Goal: Browse casually: Explore the website without a specific task or goal

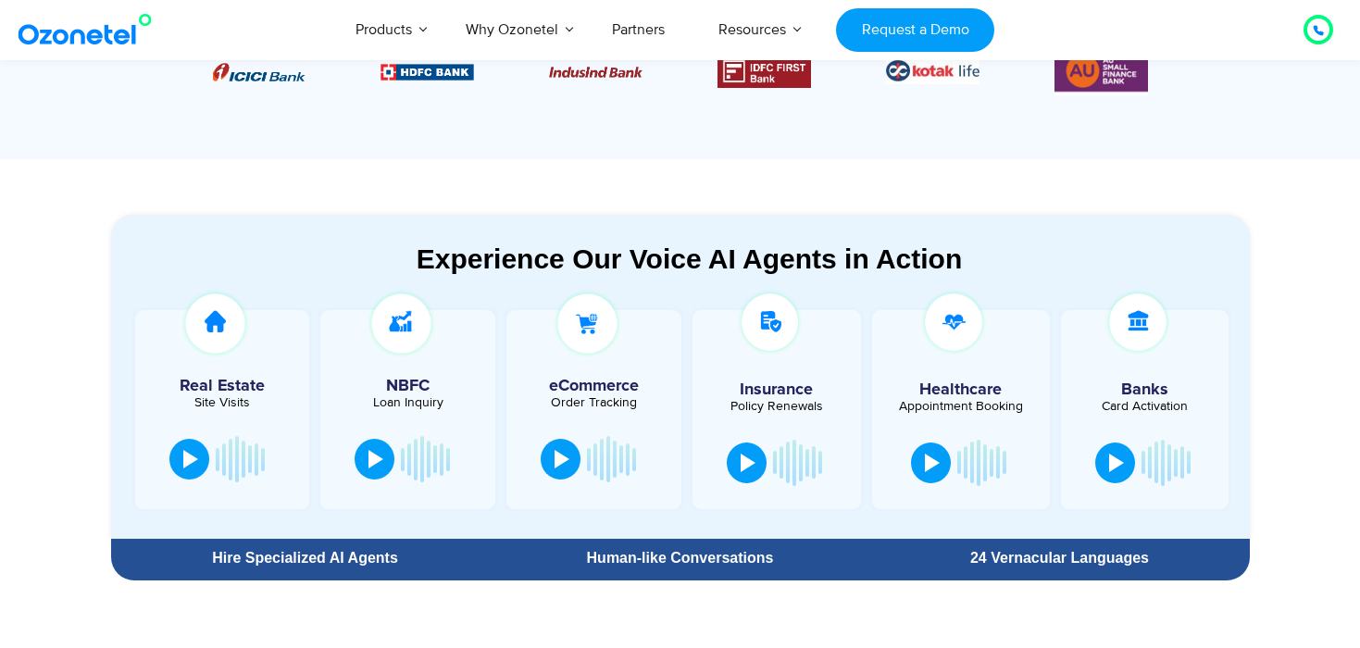
scroll to position [868, 0]
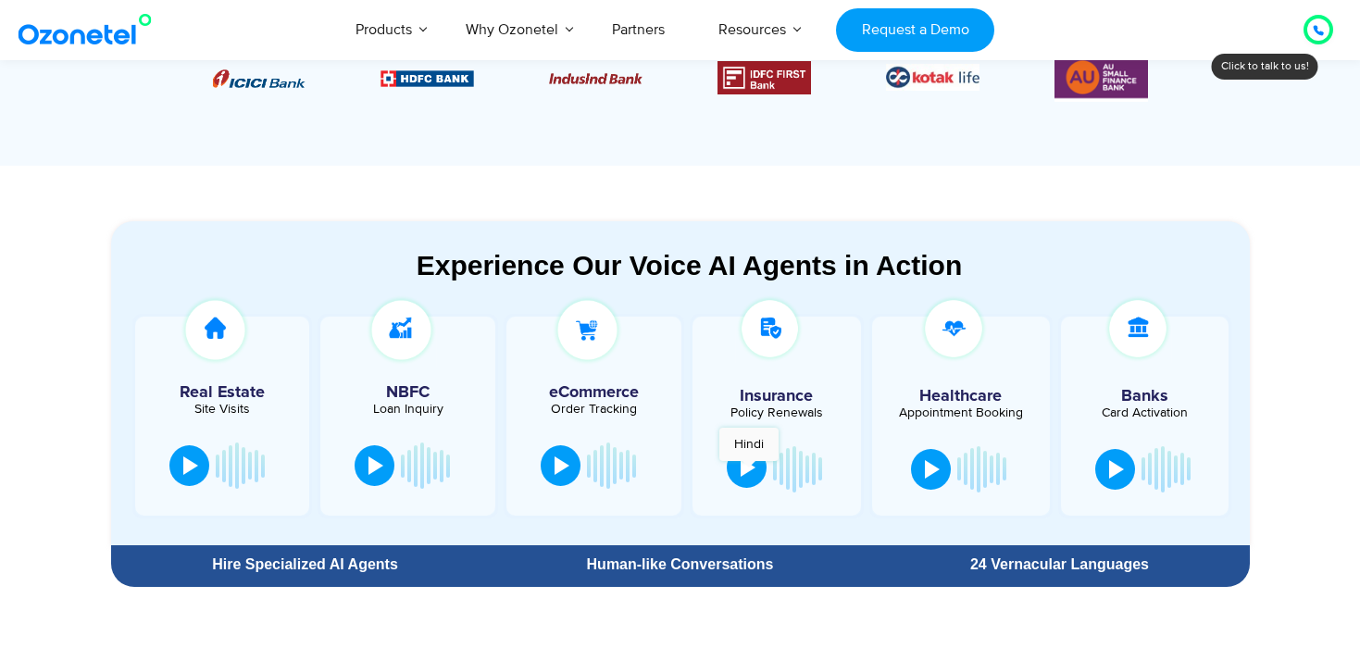
click at [749, 470] on div at bounding box center [748, 467] width 15 height 19
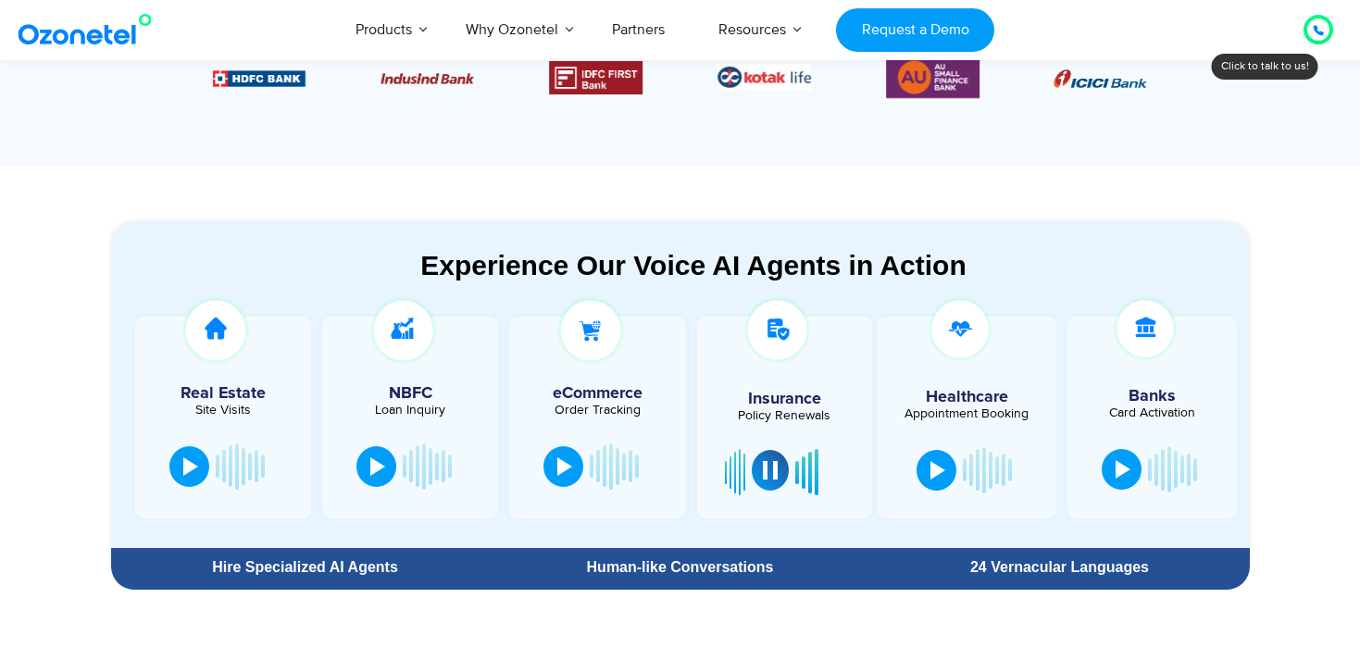
click at [771, 473] on div at bounding box center [770, 470] width 15 height 19
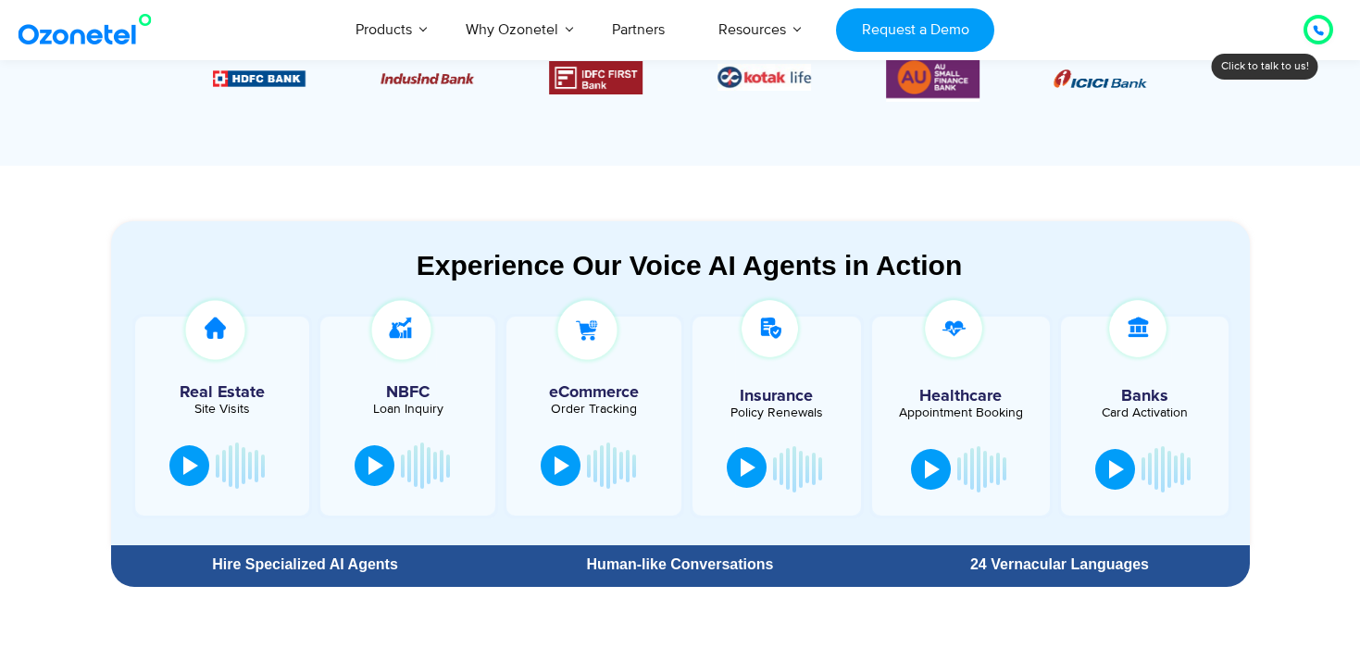
click at [580, 475] on div at bounding box center [593, 466] width 119 height 56
click at [555, 463] on div at bounding box center [562, 464] width 15 height 19
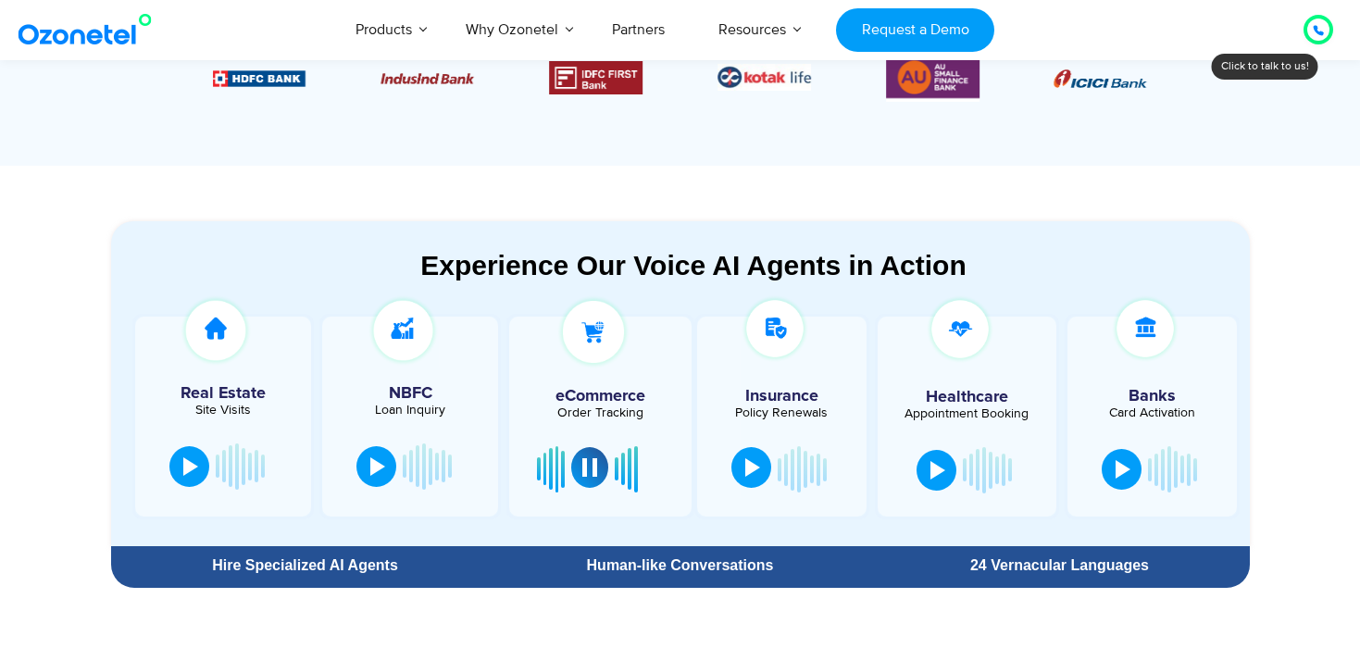
click at [601, 472] on button at bounding box center [589, 467] width 37 height 41
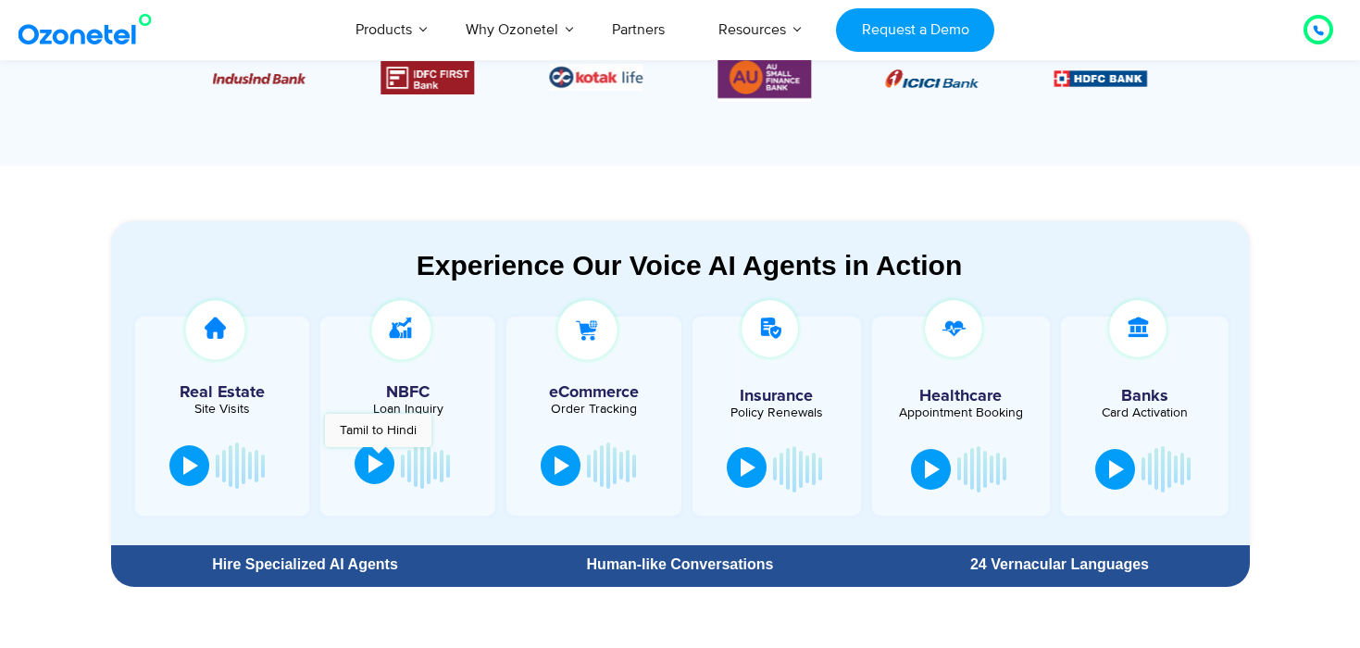
click at [378, 456] on div at bounding box center [376, 464] width 15 height 19
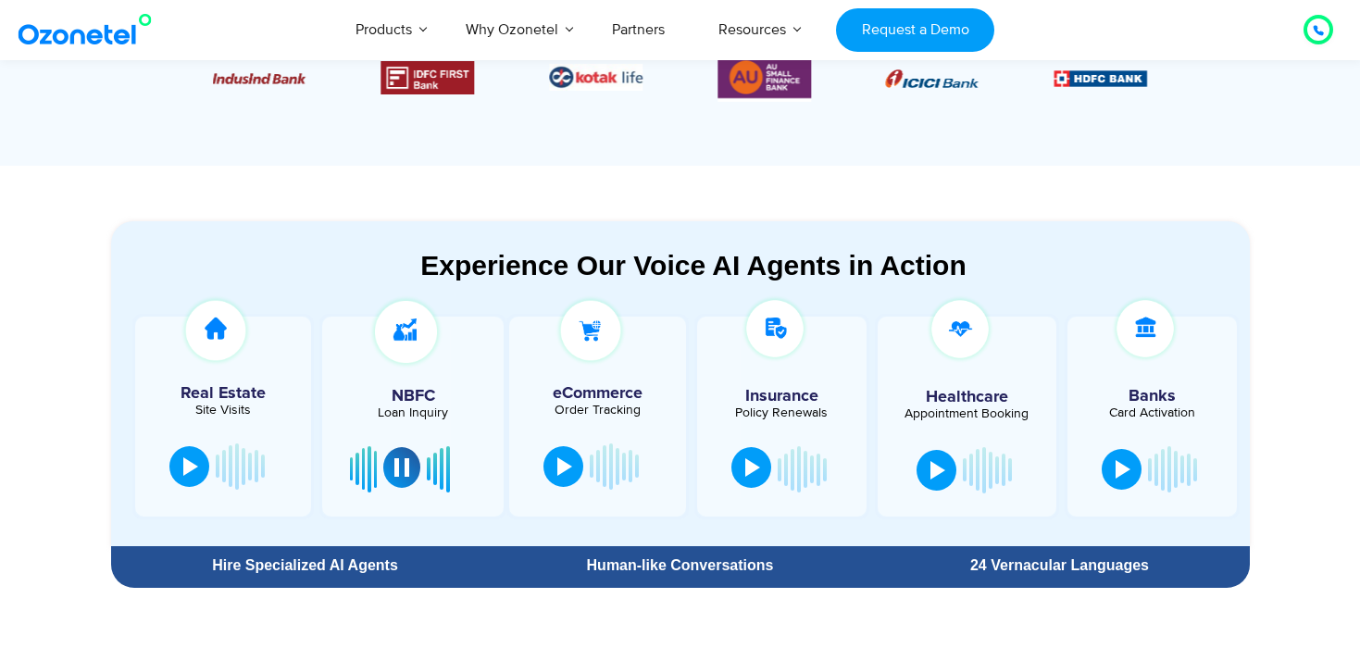
click at [403, 475] on div at bounding box center [401, 467] width 15 height 19
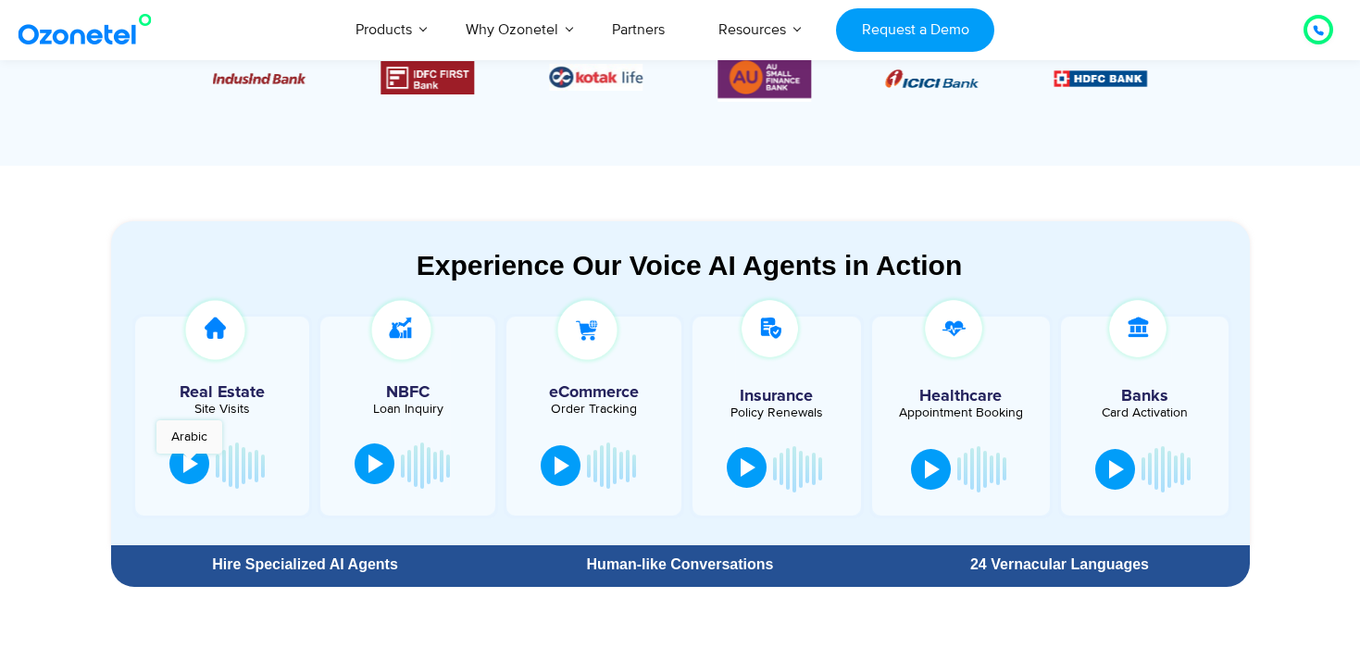
click at [189, 463] on div at bounding box center [190, 464] width 15 height 19
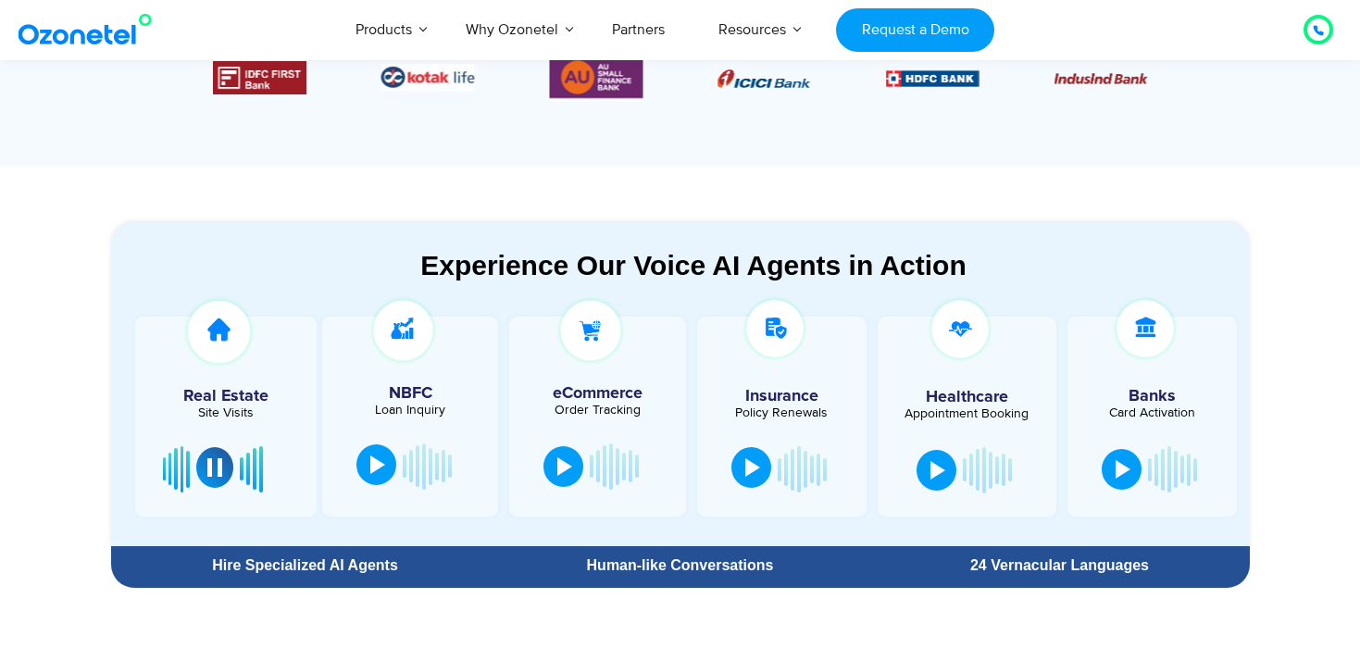
click at [225, 471] on button at bounding box center [214, 467] width 37 height 41
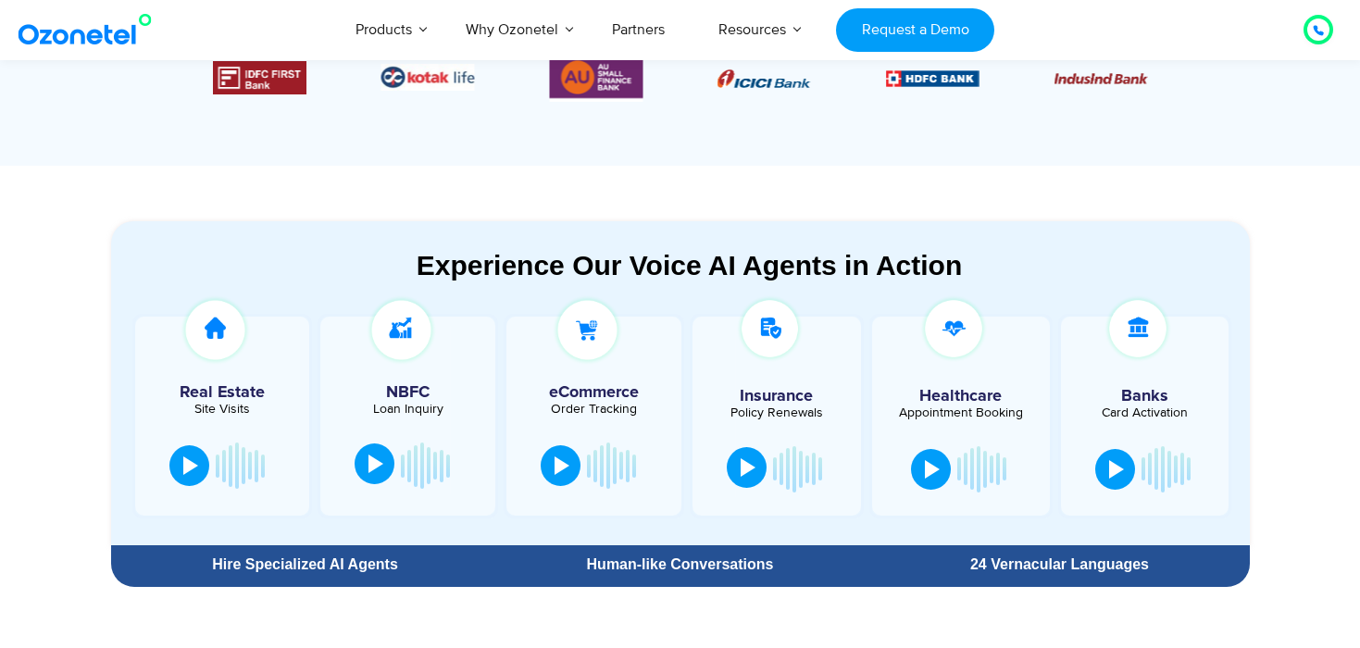
click at [759, 477] on button at bounding box center [747, 467] width 40 height 41
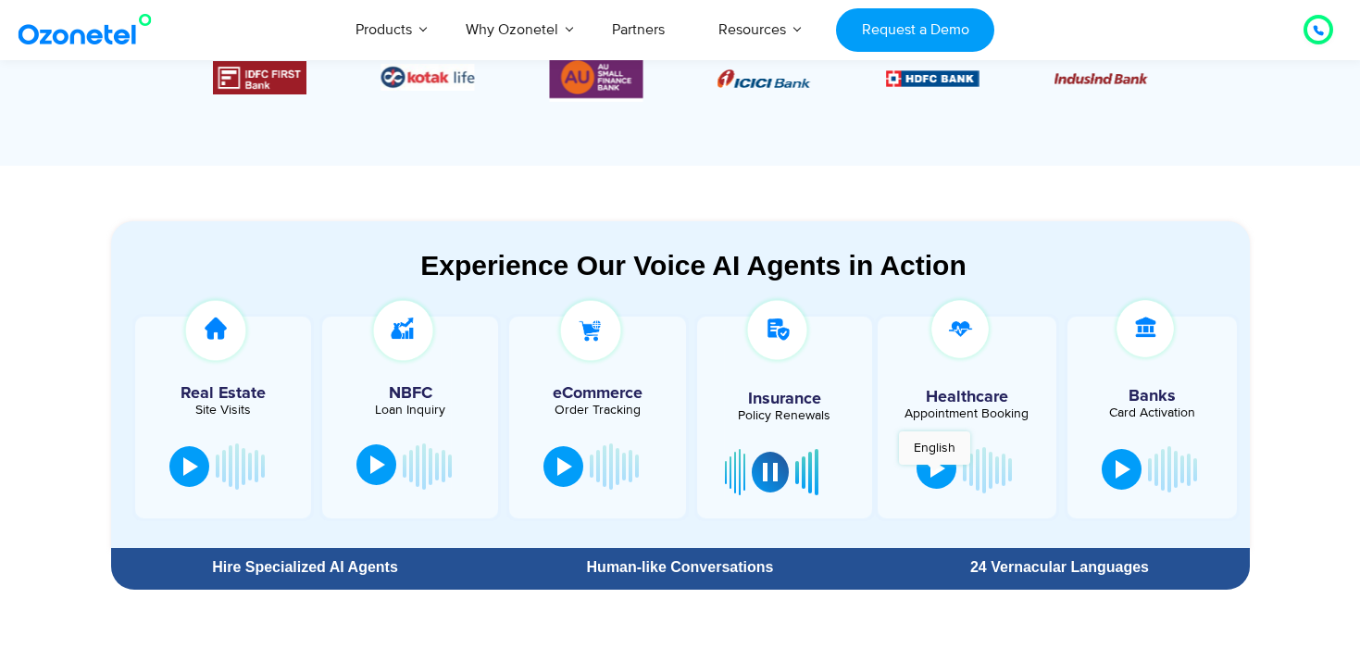
click at [934, 474] on div at bounding box center [938, 468] width 15 height 19
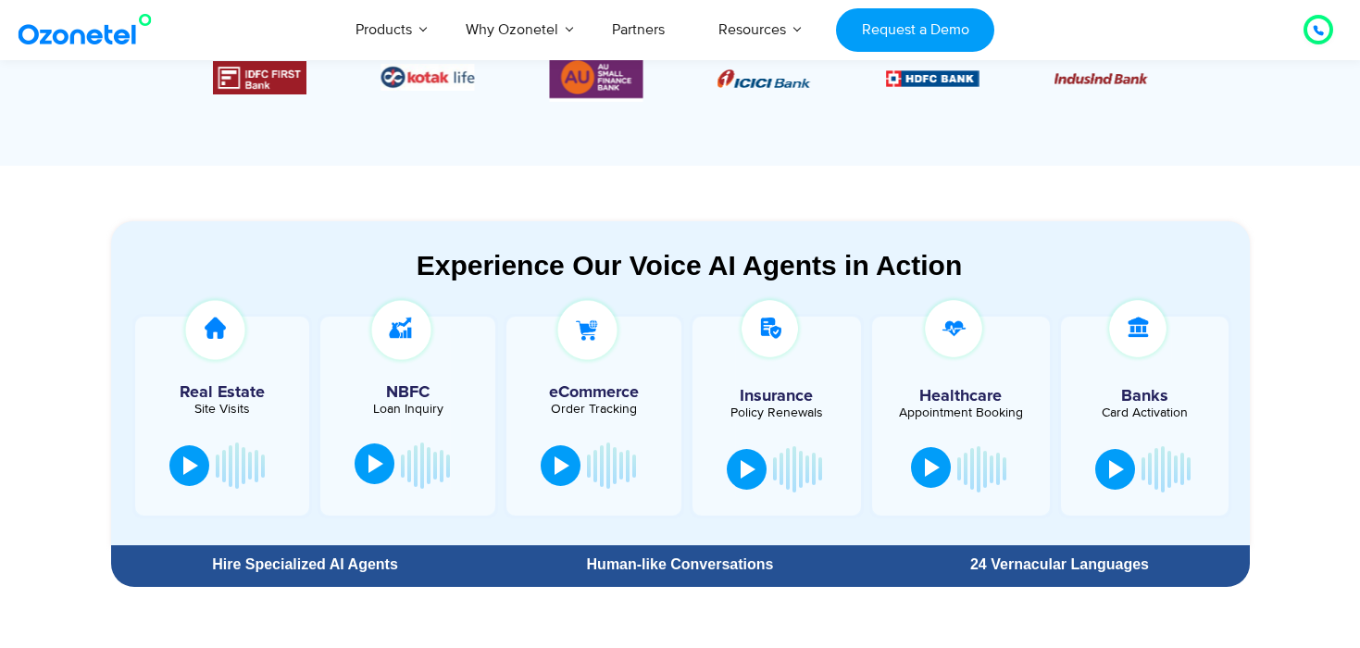
click at [934, 474] on div at bounding box center [932, 467] width 15 height 19
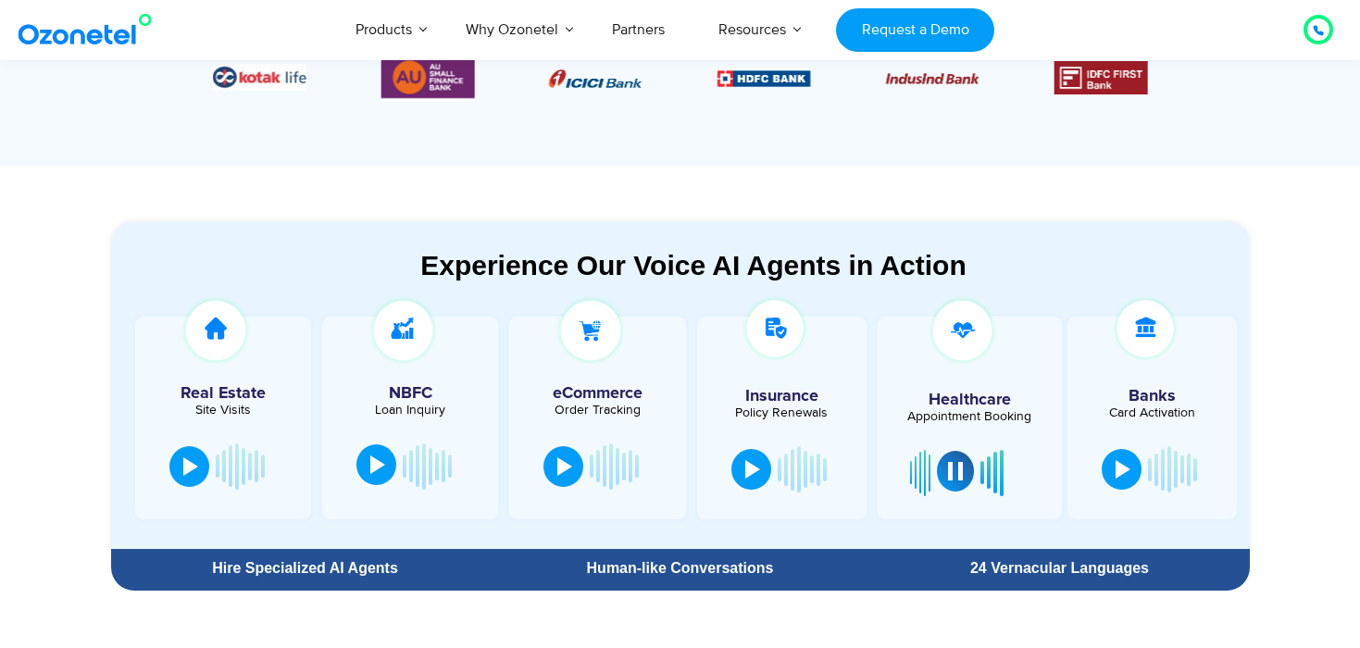
click at [957, 474] on div at bounding box center [955, 471] width 15 height 19
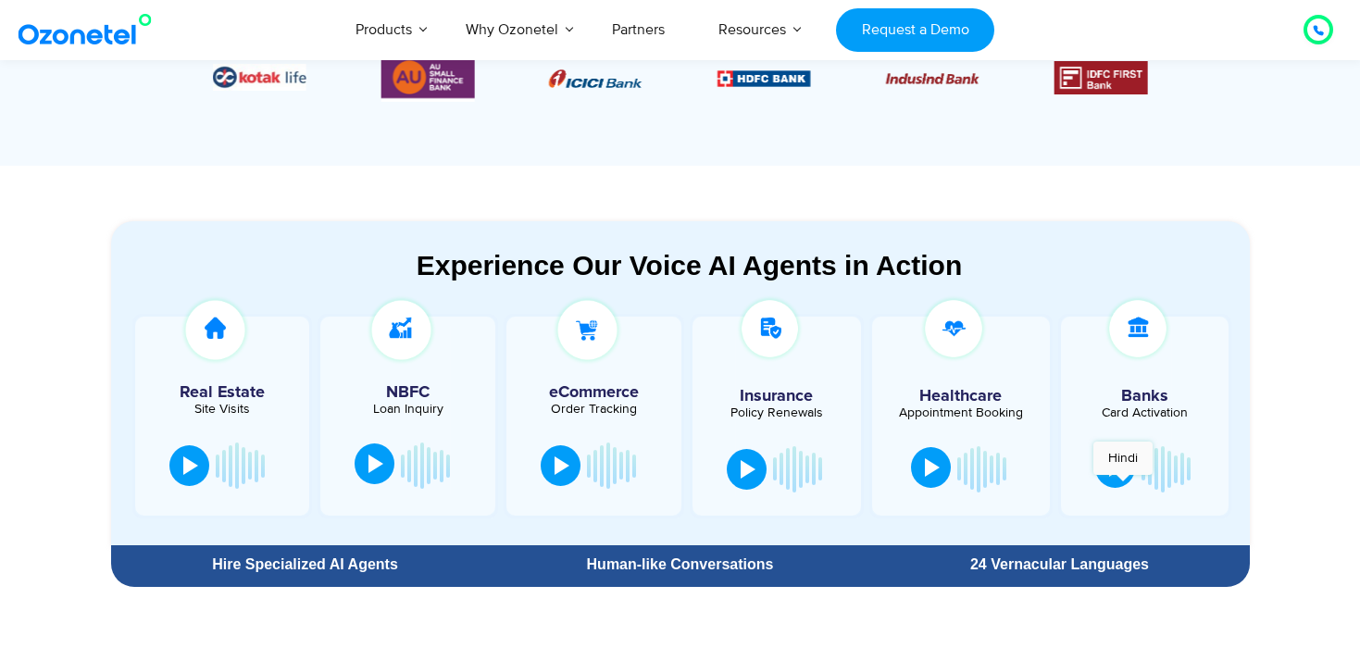
click at [1123, 484] on button at bounding box center [1115, 467] width 40 height 41
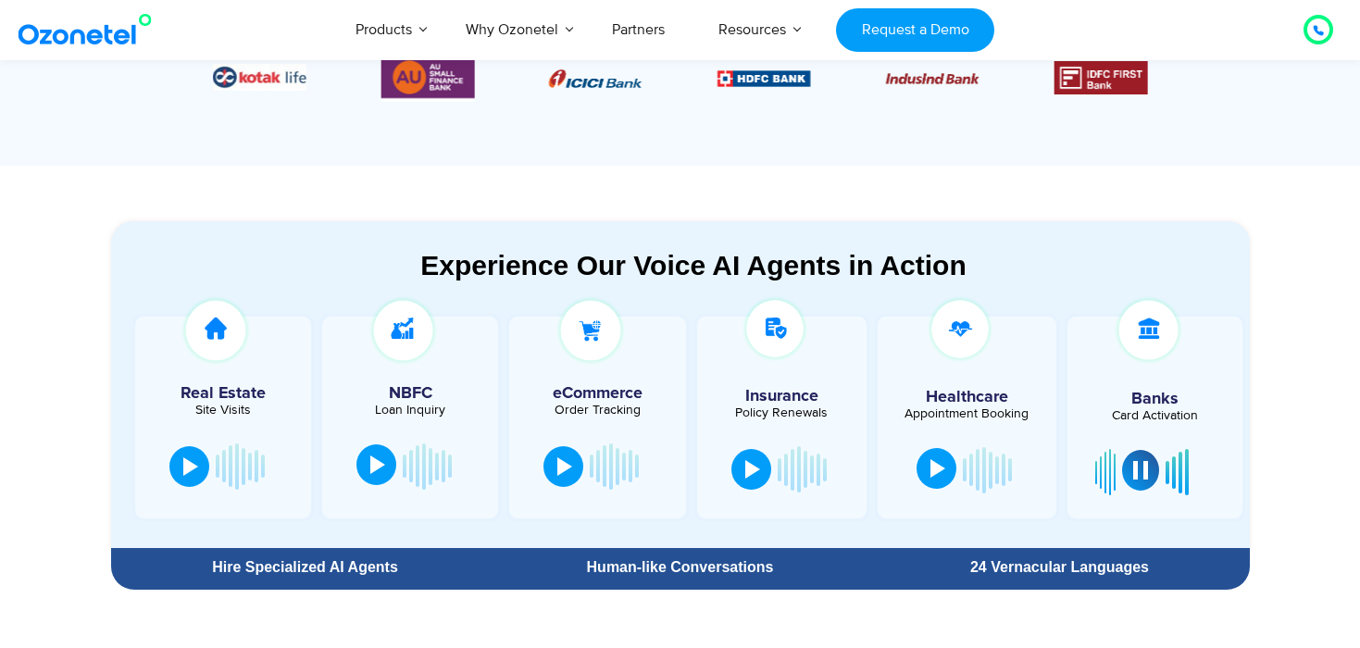
click at [1146, 477] on div at bounding box center [1140, 470] width 15 height 19
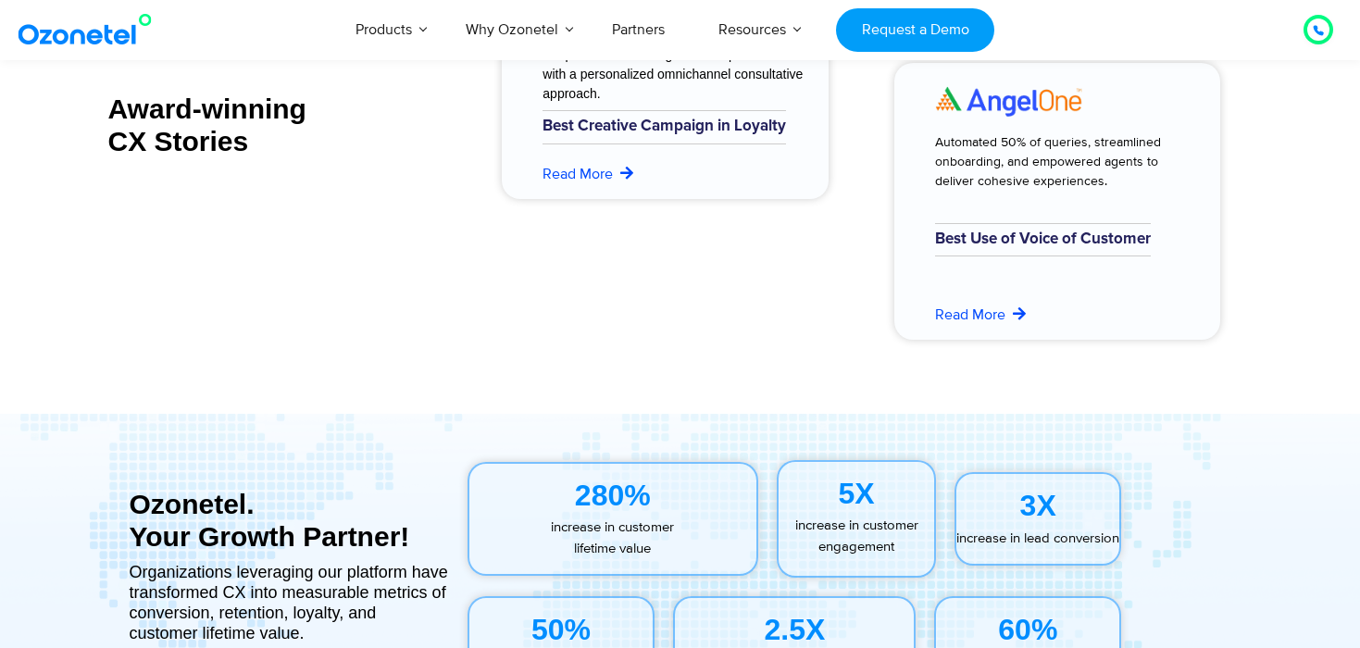
scroll to position [7813, 0]
